Goal: Transaction & Acquisition: Download file/media

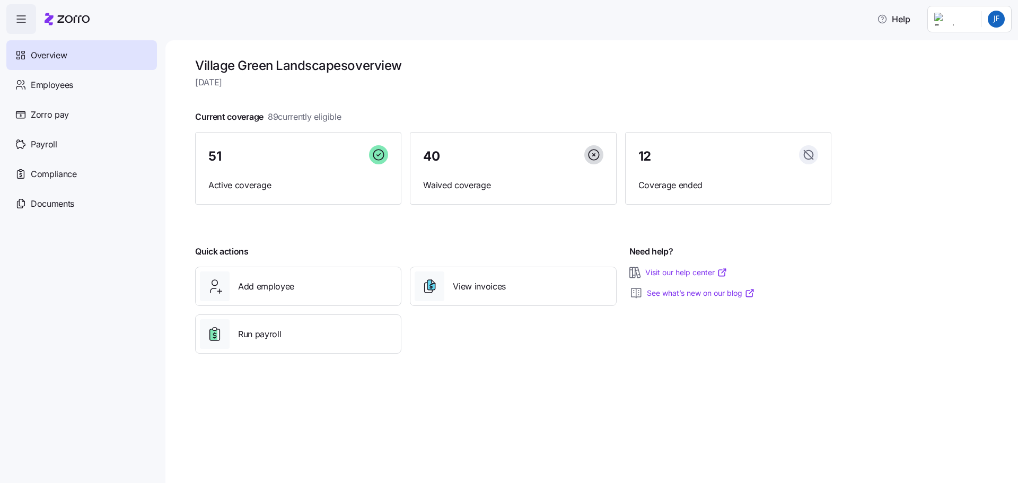
click at [428, 83] on span "[DATE]" at bounding box center [513, 82] width 636 height 13
click at [49, 200] on span "Documents" at bounding box center [52, 203] width 43 height 13
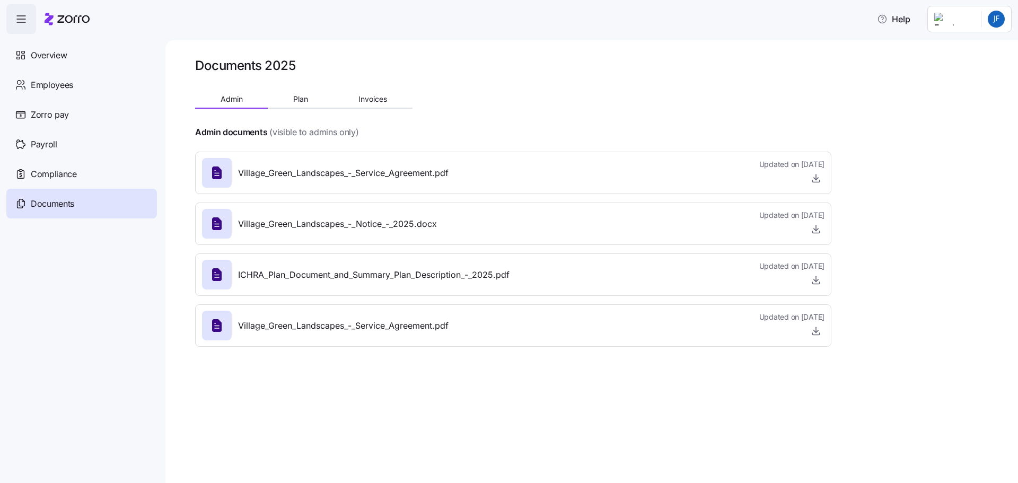
click at [20, 16] on icon "button" at bounding box center [21, 19] width 13 height 13
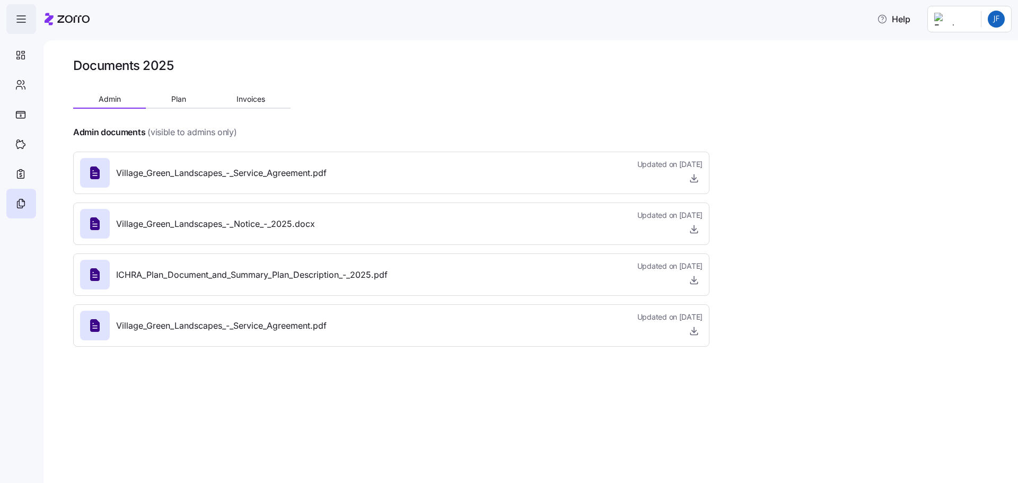
click at [20, 16] on icon "button" at bounding box center [21, 19] width 13 height 13
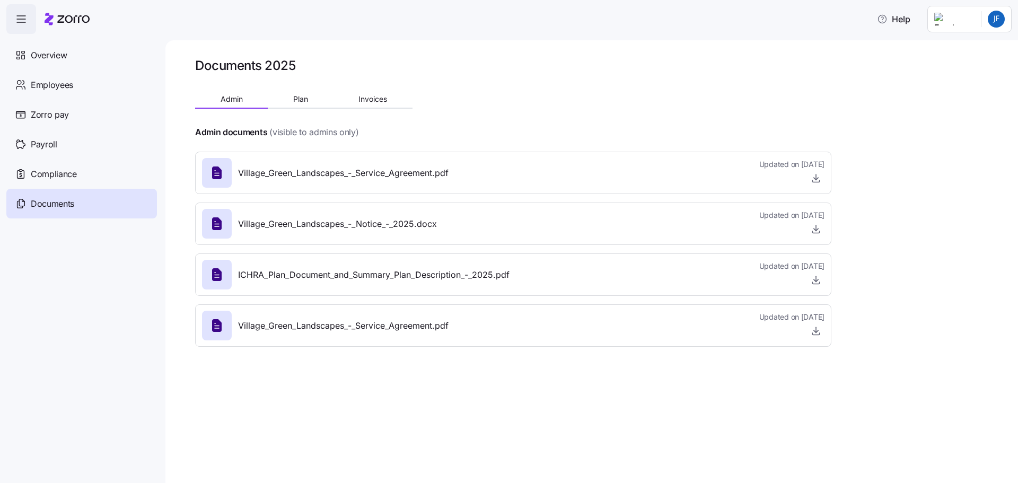
click at [971, 21] on html "Help Overview Employees Zorro pay Payroll Compliance Documents Documents 2025 A…" at bounding box center [509, 238] width 1018 height 477
click at [375, 101] on html "Help Overview Employees Zorro pay Payroll Compliance Documents Documents 2025 A…" at bounding box center [509, 238] width 1018 height 477
click at [375, 101] on span "Invoices" at bounding box center [372, 98] width 29 height 7
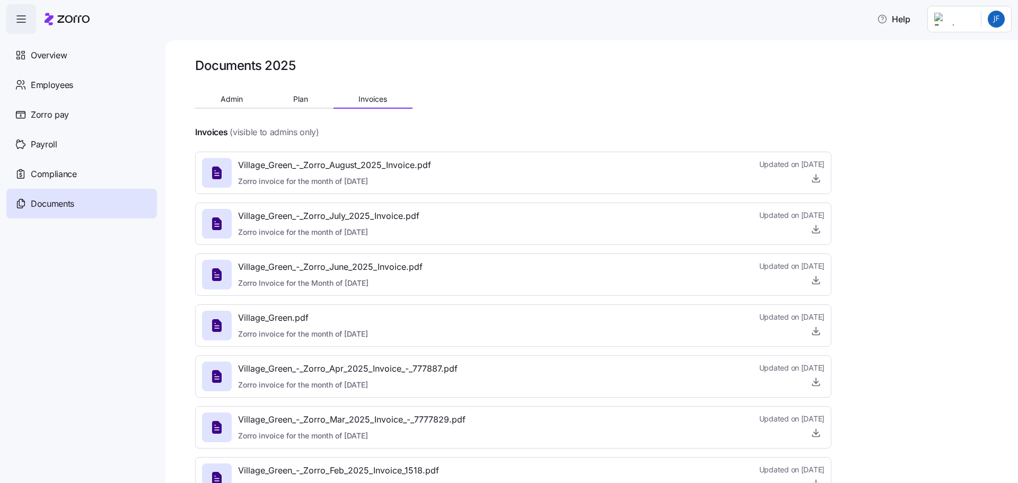
click at [330, 167] on span "Village_Green_-_Zorro_August_2025_Invoice.pdf" at bounding box center [334, 165] width 193 height 13
click at [815, 178] on icon "button" at bounding box center [816, 178] width 11 height 11
click at [313, 222] on span "Village_Green_-_Zorro_July_2025_Invoice.pdf" at bounding box center [328, 215] width 181 height 13
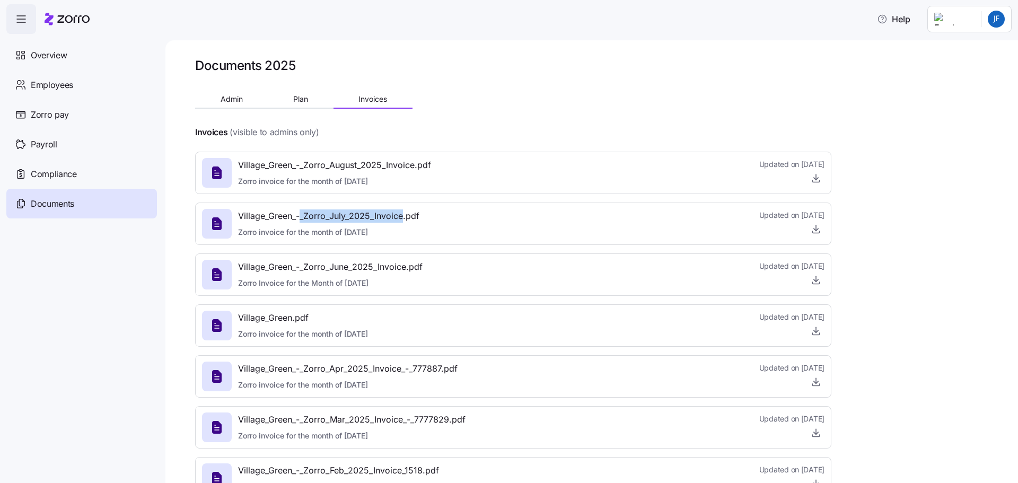
click at [313, 222] on span "Village_Green_-_Zorro_July_2025_Invoice.pdf" at bounding box center [328, 215] width 181 height 13
click at [233, 217] on div "Village_Green_-_Zorro_July_2025_Invoice.pdf Zorro invoice for the month of [DAT…" at bounding box center [310, 224] width 217 height 30
click at [225, 221] on icon at bounding box center [216, 223] width 17 height 17
drag, startPoint x: 225, startPoint y: 221, endPoint x: 712, endPoint y: 310, distance: 495.9
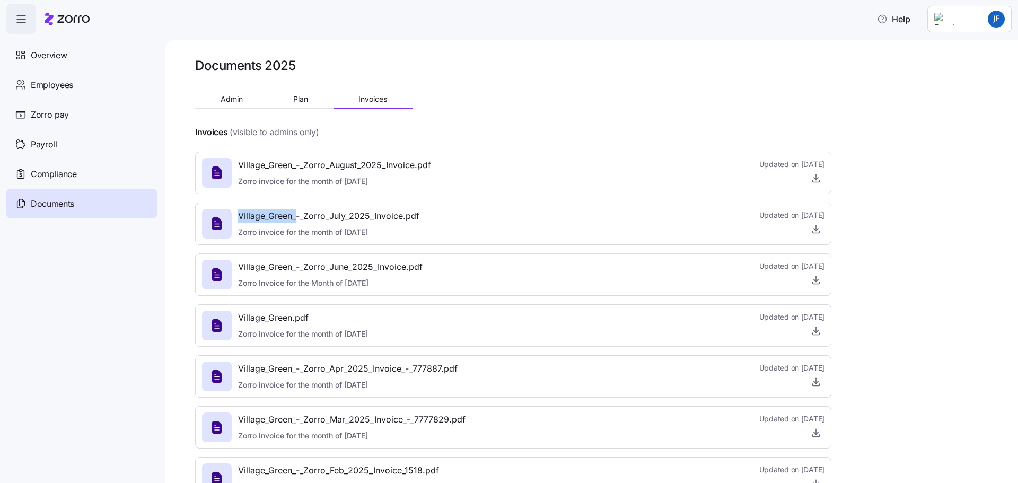
click at [231, 224] on div at bounding box center [217, 224] width 30 height 30
click at [353, 221] on span "Village_Green_-_Zorro_July_2025_Invoice.pdf" at bounding box center [328, 215] width 181 height 13
click at [382, 249] on div at bounding box center [513, 249] width 636 height 8
drag, startPoint x: 382, startPoint y: 249, endPoint x: 578, endPoint y: 235, distance: 196.7
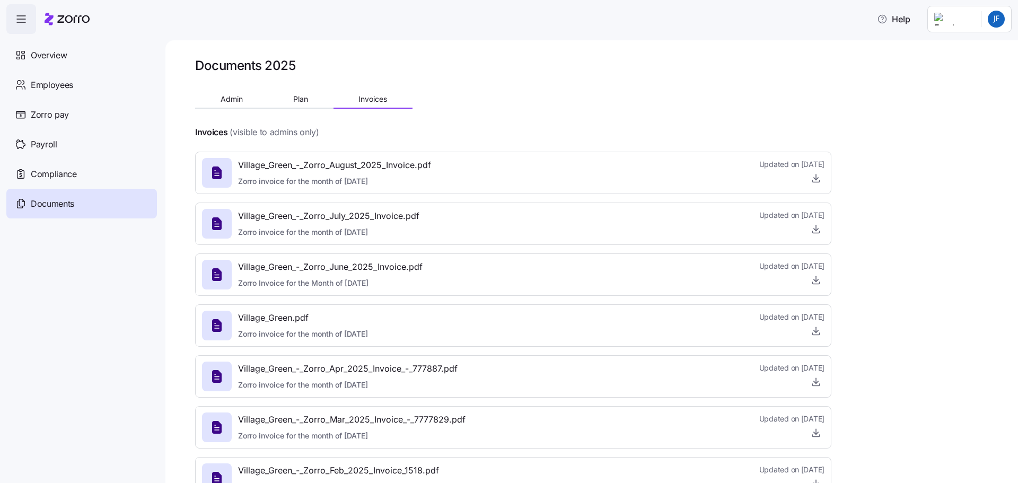
click at [392, 249] on div at bounding box center [513, 249] width 636 height 8
click at [226, 222] on div at bounding box center [217, 224] width 30 height 30
click at [815, 230] on icon "button" at bounding box center [816, 229] width 11 height 11
